Goal: Transaction & Acquisition: Purchase product/service

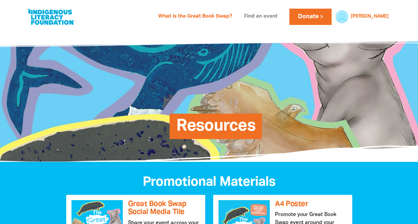
click at [274, 18] on link "Find an event" at bounding box center [260, 16] width 41 height 11
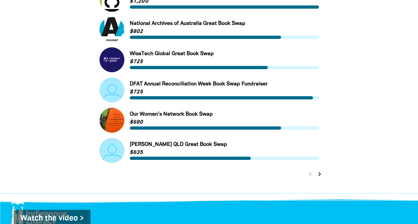
scroll to position [298, 0]
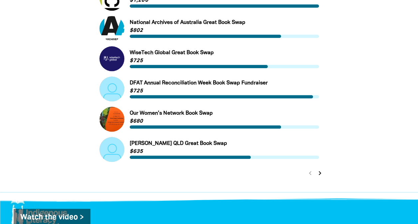
click at [319, 174] on icon "chevron_right" at bounding box center [320, 173] width 8 height 8
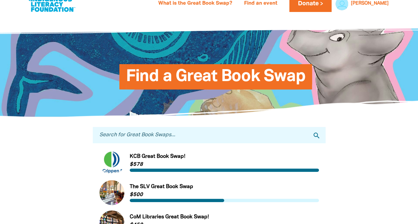
scroll to position [0, 0]
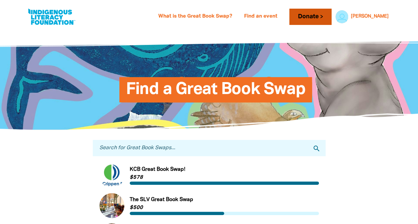
click at [331, 16] on link "Donate" at bounding box center [310, 17] width 42 height 16
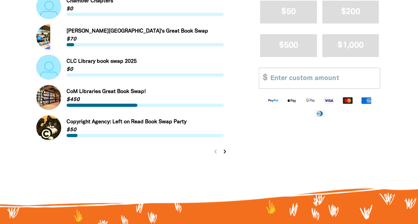
scroll to position [716, 0]
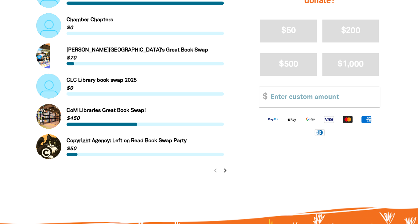
click at [226, 171] on icon "chevron_right" at bounding box center [225, 171] width 8 height 8
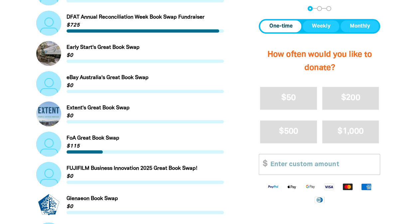
scroll to position [269, 0]
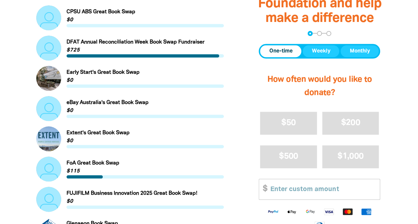
click at [163, 195] on link "Link to FUJIFILM Business Innovation 2025 Great Book Swap!" at bounding box center [130, 199] width 188 height 25
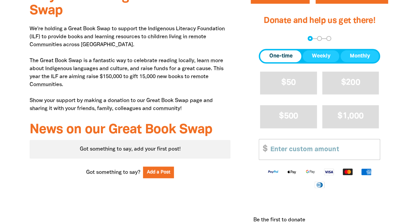
scroll to position [296, 0]
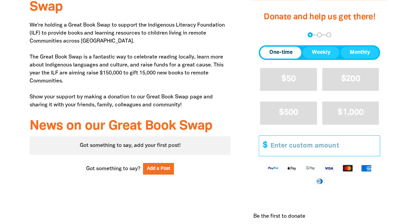
click at [315, 143] on input "Other Amount" at bounding box center [323, 146] width 114 height 20
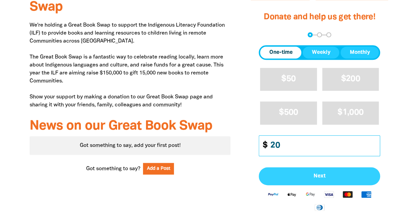
type input "20"
click at [323, 175] on span "Next" at bounding box center [319, 176] width 107 height 5
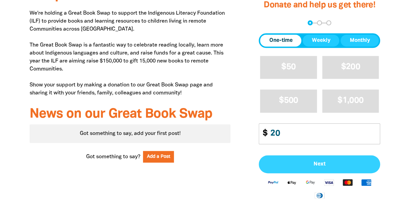
select select "AU"
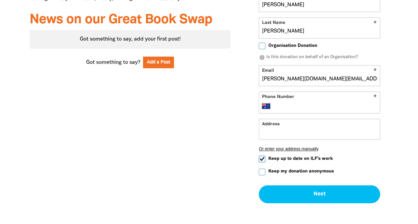
scroll to position [408, 0]
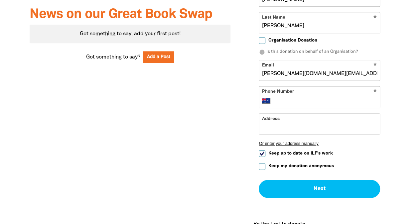
click at [260, 168] on input "Keep my donation anonymous" at bounding box center [262, 166] width 7 height 7
checkbox input "true"
click at [318, 108] on form "* First Name Emma * Last Name Morgan Organisation Donation info Is this donatio…" at bounding box center [319, 92] width 121 height 212
click at [314, 100] on input "Phone Number" at bounding box center [326, 101] width 102 height 8
type input "+61 418 866 283"
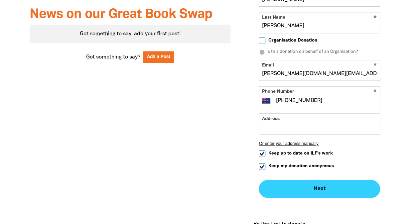
click at [326, 186] on button "Next chevron_right" at bounding box center [319, 189] width 121 height 18
checkbox input "false"
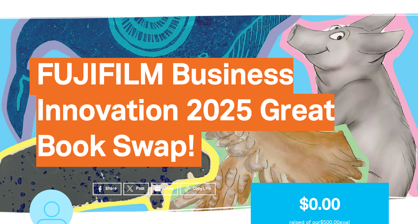
scroll to position [9, 0]
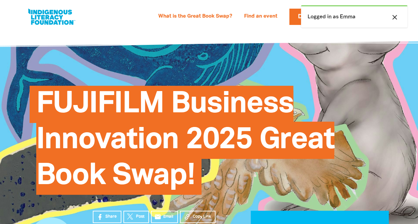
click at [395, 15] on icon "close" at bounding box center [395, 17] width 8 height 8
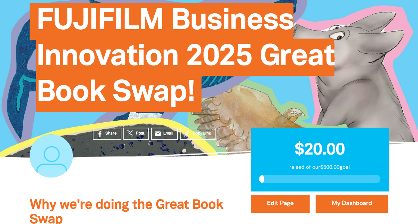
scroll to position [86, 0]
